Goal: Information Seeking & Learning: Learn about a topic

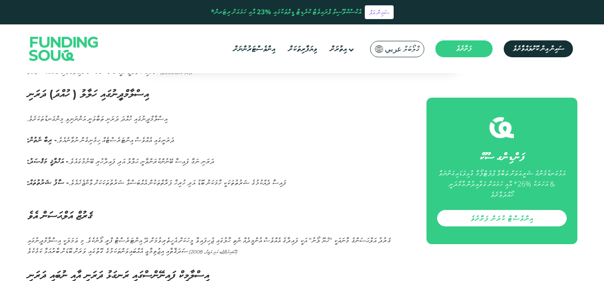
scroll to position [1025, 0]
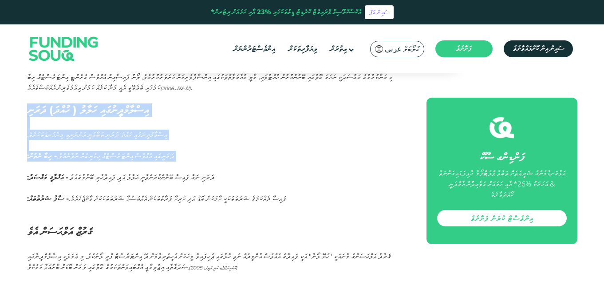
drag, startPoint x: 166, startPoint y: 121, endPoint x: 72, endPoint y: 177, distance: 109.5
click at [72, 177] on div "އިސްލާމިކް ފައިނޭންސްގައި ދަރަންޏާއި ދަރަންޏާއި ދަރަންޏަށް ހިންގަނީ ޤުރުއާނާއި …" at bounding box center [216, 241] width 379 height 1680
drag, startPoint x: 191, startPoint y: 162, endPoint x: 179, endPoint y: 135, distance: 29.2
click at [191, 160] on div "އިސްލާމިކް ފައިނޭންސްގައި ދަރަންޏާއި ދަރަންޏާއި ދަރަންޏަށް ހިންގަނީ ޤުރުއާނާއި …" at bounding box center [216, 241] width 379 height 1680
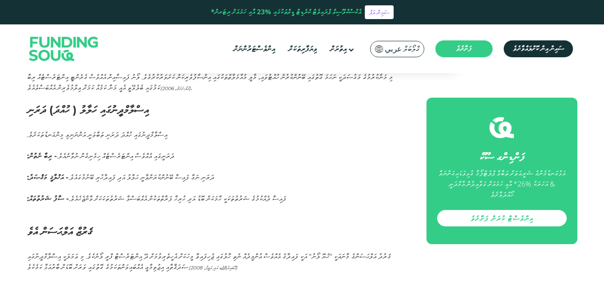
click at [149, 116] on font "އިސްލާމްދީނުގައި ހަލާލު ( ހުއްދަ) ދަރަނި" at bounding box center [88, 109] width 122 height 13
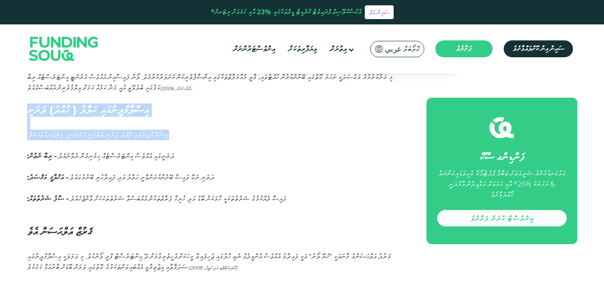
drag, startPoint x: 161, startPoint y: 120, endPoint x: 29, endPoint y: 152, distance: 135.5
click at [29, 152] on div "އިސްލާމިކް ފައިނޭންސްގައި ދަރަންޏާއި ދަރަންޏާއި ދަރަންޏަށް ހިންގަނީ ޤުރުއާނާއި …" at bounding box center [216, 241] width 379 height 1680
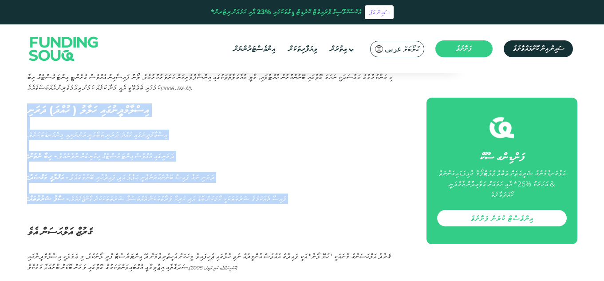
drag, startPoint x: 31, startPoint y: 119, endPoint x: 136, endPoint y: 214, distance: 142.0
click at [136, 215] on div "އިސްލާމިކް ފައިނޭންސްގައި ދަރަންޏާއި ދަރަންޏާއި ދަރަންޏަށް ހިންގަނީ ޤުރުއާނާއި …" at bounding box center [216, 241] width 379 height 1680
copy div "އިސްލާމްދީނުގައި ހަލާލު ( ހުއްދަ) ދަރަނި އިސްލާމްދީނުގައި ހުއްދަ ދަރަނި ތަބާވަނ…"
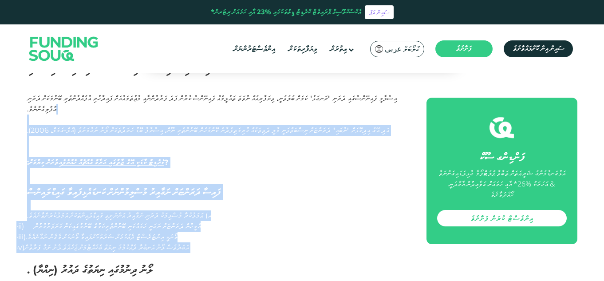
scroll to position [1202, 0]
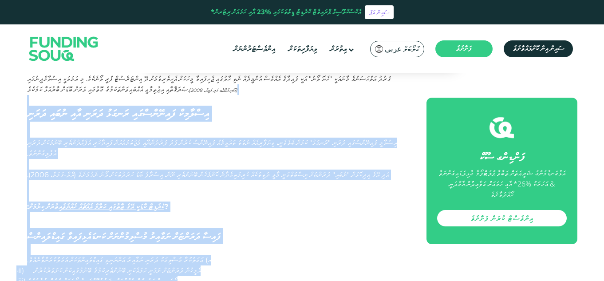
drag, startPoint x: 224, startPoint y: 178, endPoint x: 275, endPoint y: 110, distance: 85.2
click at [275, 110] on div "އިސްލާމިކް ފައިނޭންސްގައި ދަރަންޏާއި ދަރަންޏާއި ދަރަންޏަށް ހިންގަނީ ޤުރުއާނާއި …" at bounding box center [216, 63] width 379 height 1680
copy div "lިiްdާsިaް cަaިeޭsްdްeަtި iަutަlު eަdަmި aާeި aުmަvި qަnަeި uިlްnާaީ eަeިcޭcްdް…"
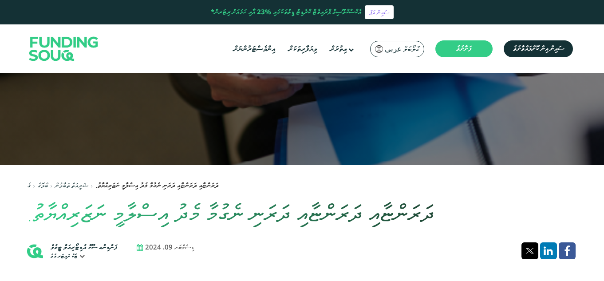
scroll to position [89, 0]
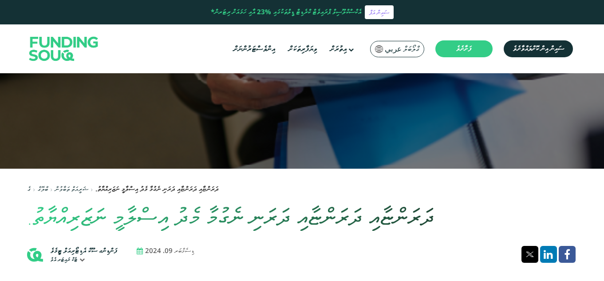
drag, startPoint x: 201, startPoint y: 186, endPoint x: 174, endPoint y: 197, distance: 29.1
drag, startPoint x: 158, startPoint y: 188, endPoint x: 91, endPoint y: 188, distance: 67.9
click at [95, 188] on font "ދަރަންޏާއި ދަރަންޏާއި ދަރަނި ނެގުމާ މެދު އިސްލާމީ ނަޒަރިއްޔާތު." at bounding box center [156, 189] width 123 height 10
copy font "ދަރަނި ނެގުމާ މެދު އިސްލާމީ ނަޒަރިއްޔާތު"
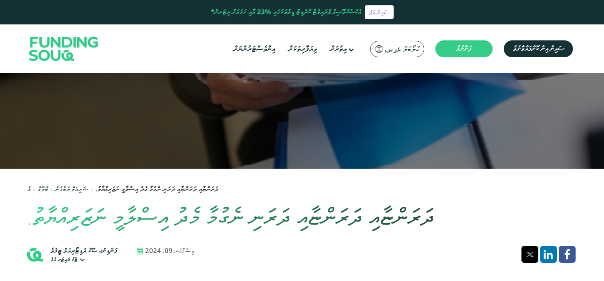
scroll to position [133, 0]
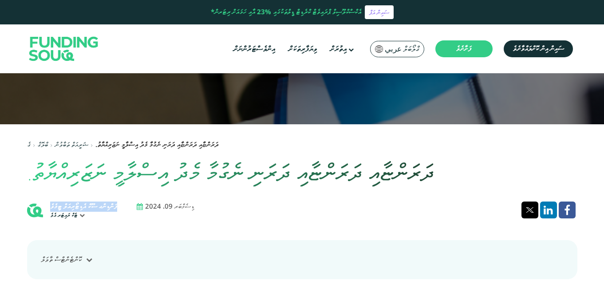
drag, startPoint x: 107, startPoint y: 202, endPoint x: 50, endPoint y: 201, distance: 57.7
click at [50, 201] on div "ފަންޑިންގ ސޫކް އެޑިޓޯރިއަލް ޓީމެވެ ޓެކް ރައިޓަރ އެވެ" at bounding box center [75, 210] width 97 height 18
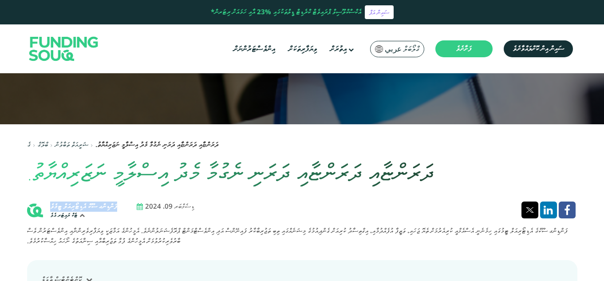
copy font "ފަންޑިންގ ސޫކް އެޑިޓޯރިއަލް ޓީމެވެ"
